Goal: Complete application form

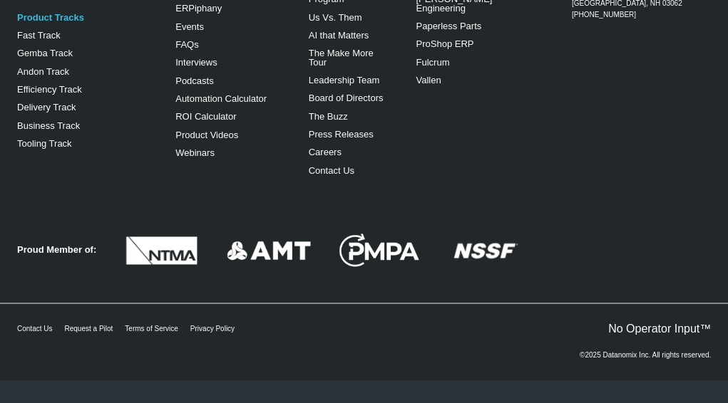
scroll to position [3623, 0]
type input "advin"
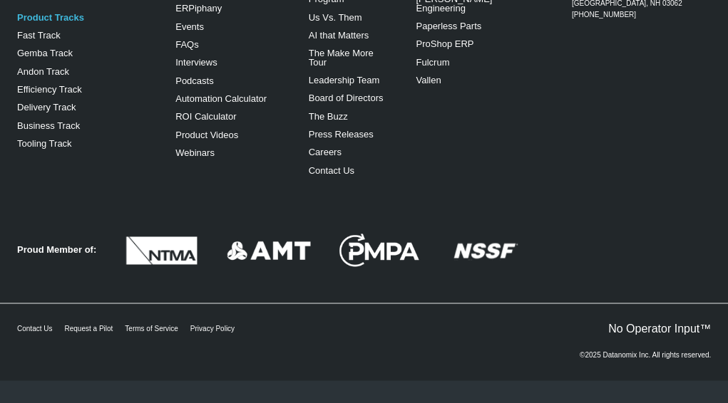
type input "colm"
type input "[EMAIL_ADDRESS][DOMAIN_NAME]"
type input "9456256"
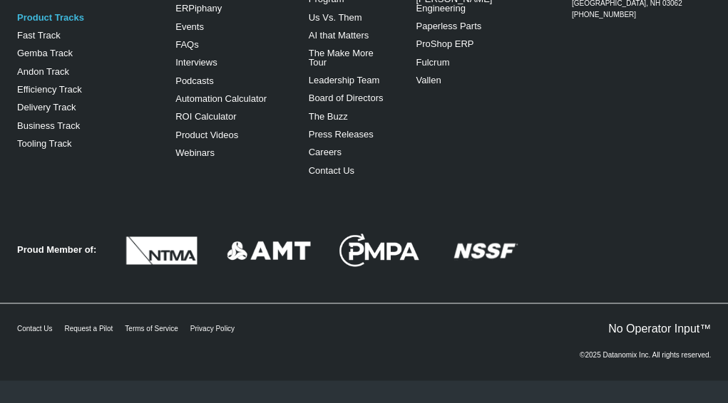
type input "sky"
type input "america"
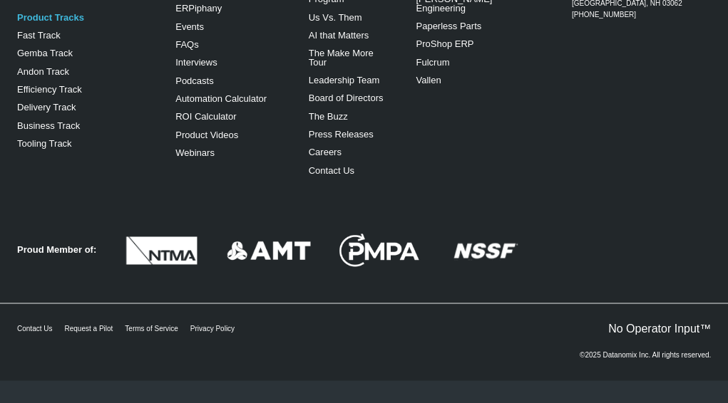
scroll to position [3837, 0]
type textarea "thanks"
